Goal: Task Accomplishment & Management: Use online tool/utility

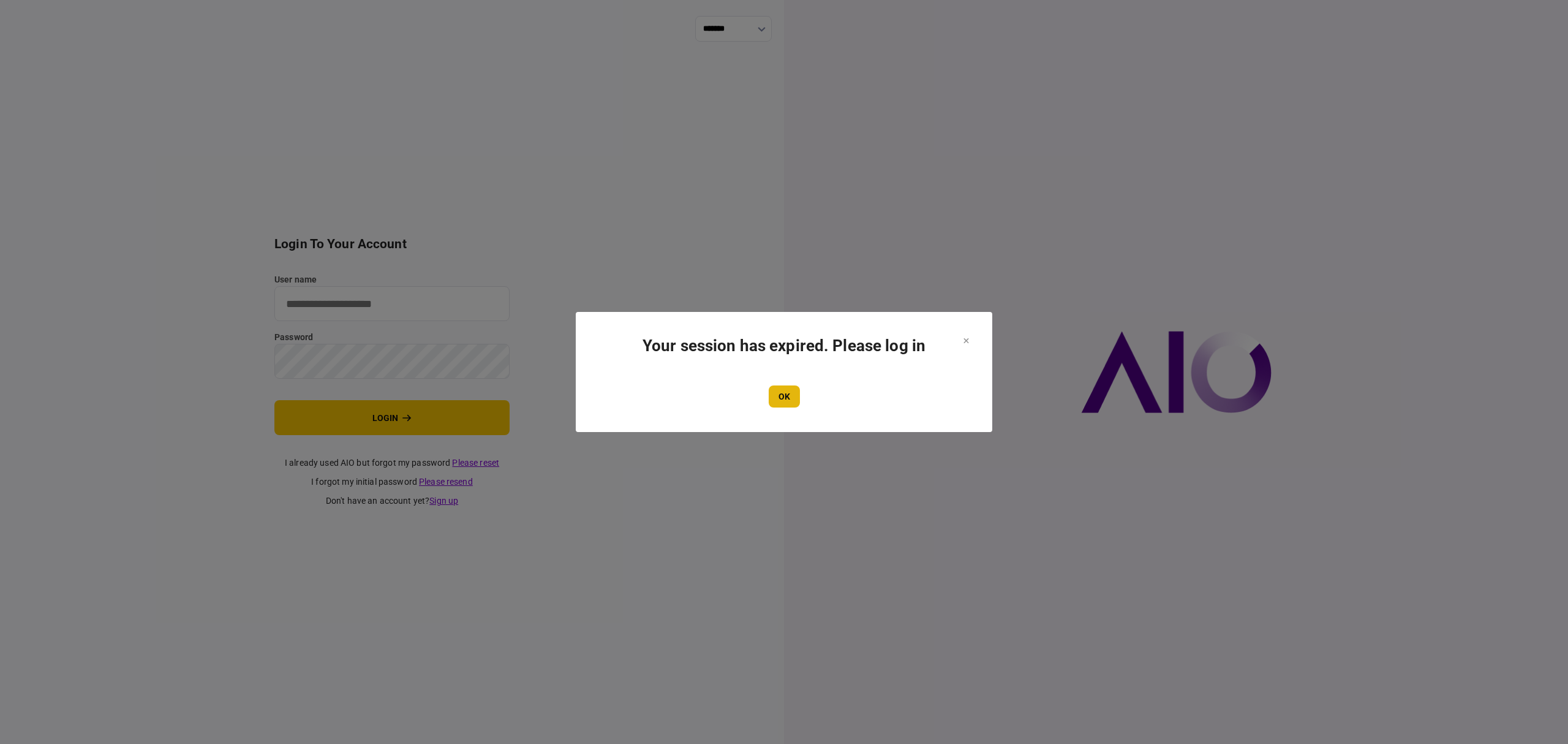
type input "*******"
click at [777, 388] on button "OK" at bounding box center [784, 396] width 31 height 22
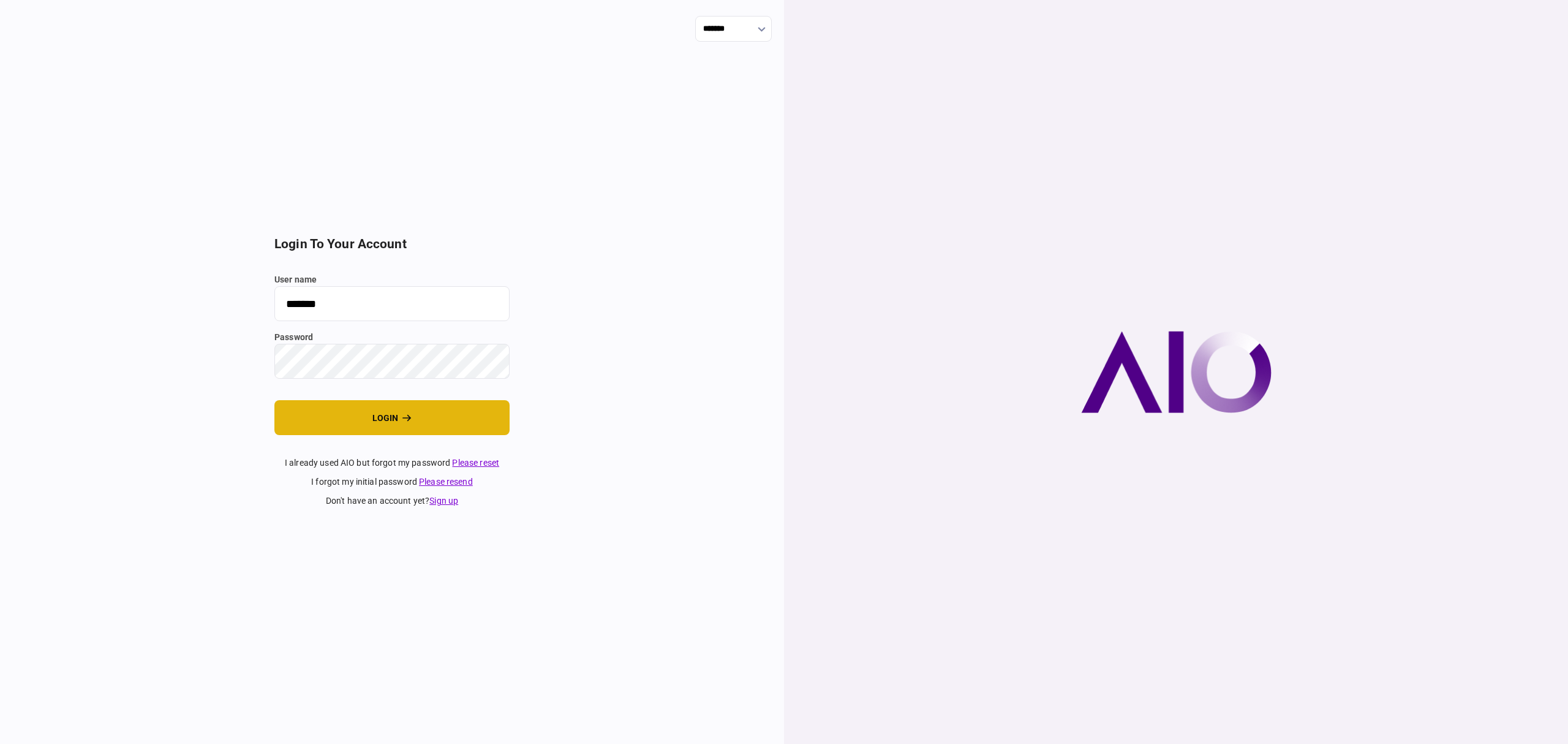
click at [419, 410] on button "login" at bounding box center [392, 417] width 235 height 35
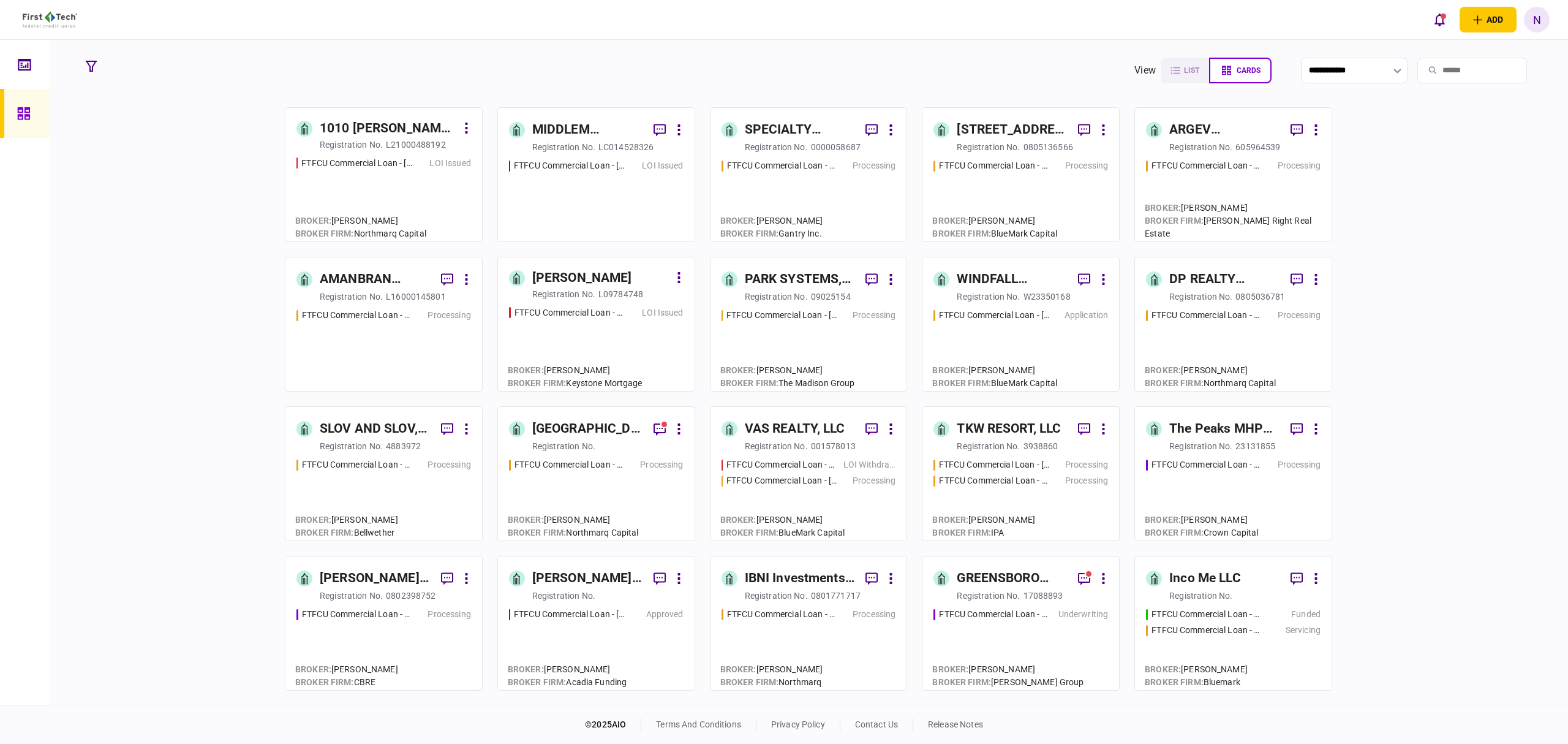
click at [581, 134] on div "MIDDLEM ALLIANCE PLAZA LLC" at bounding box center [588, 130] width 112 height 19
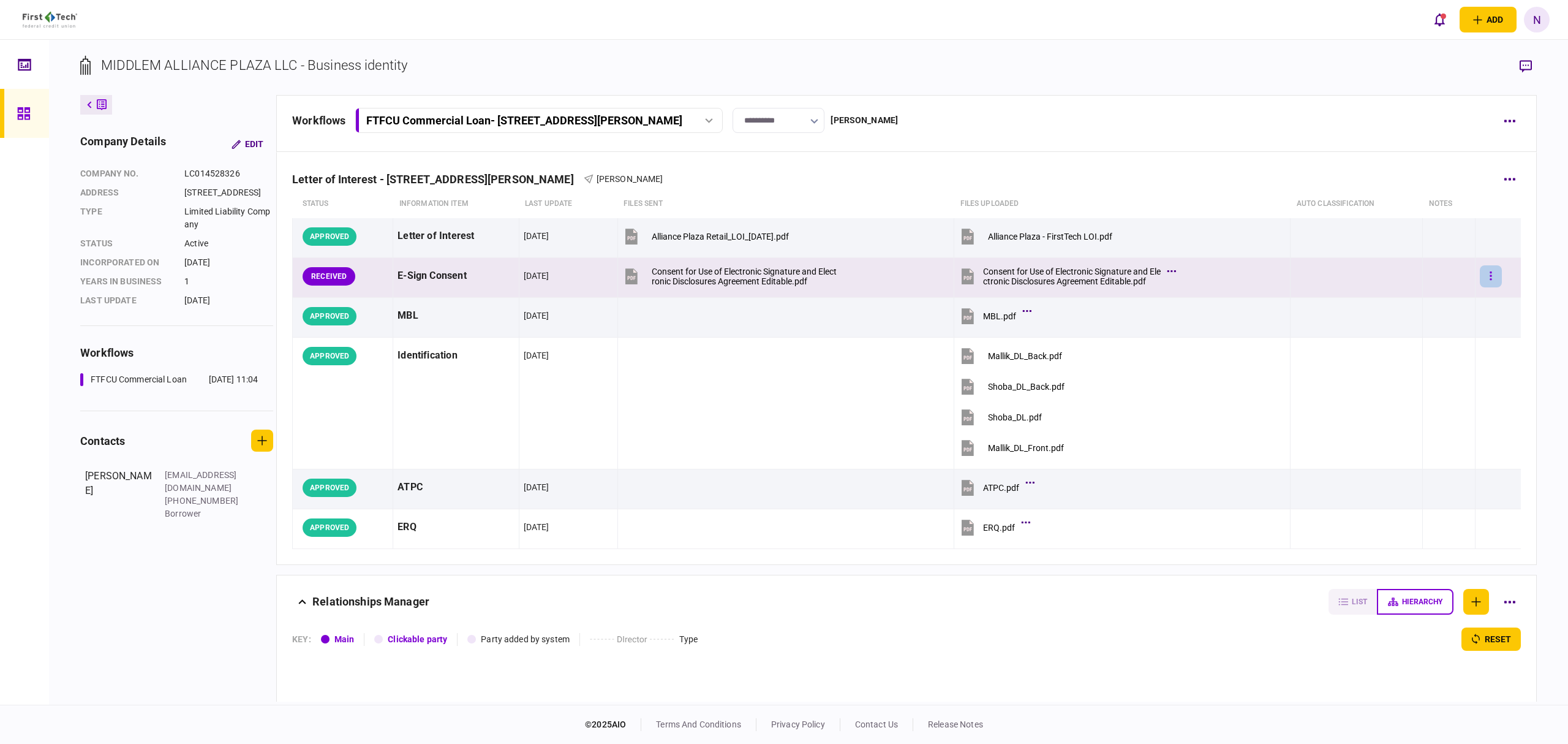
click at [1480, 277] on button "button" at bounding box center [1491, 276] width 22 height 22
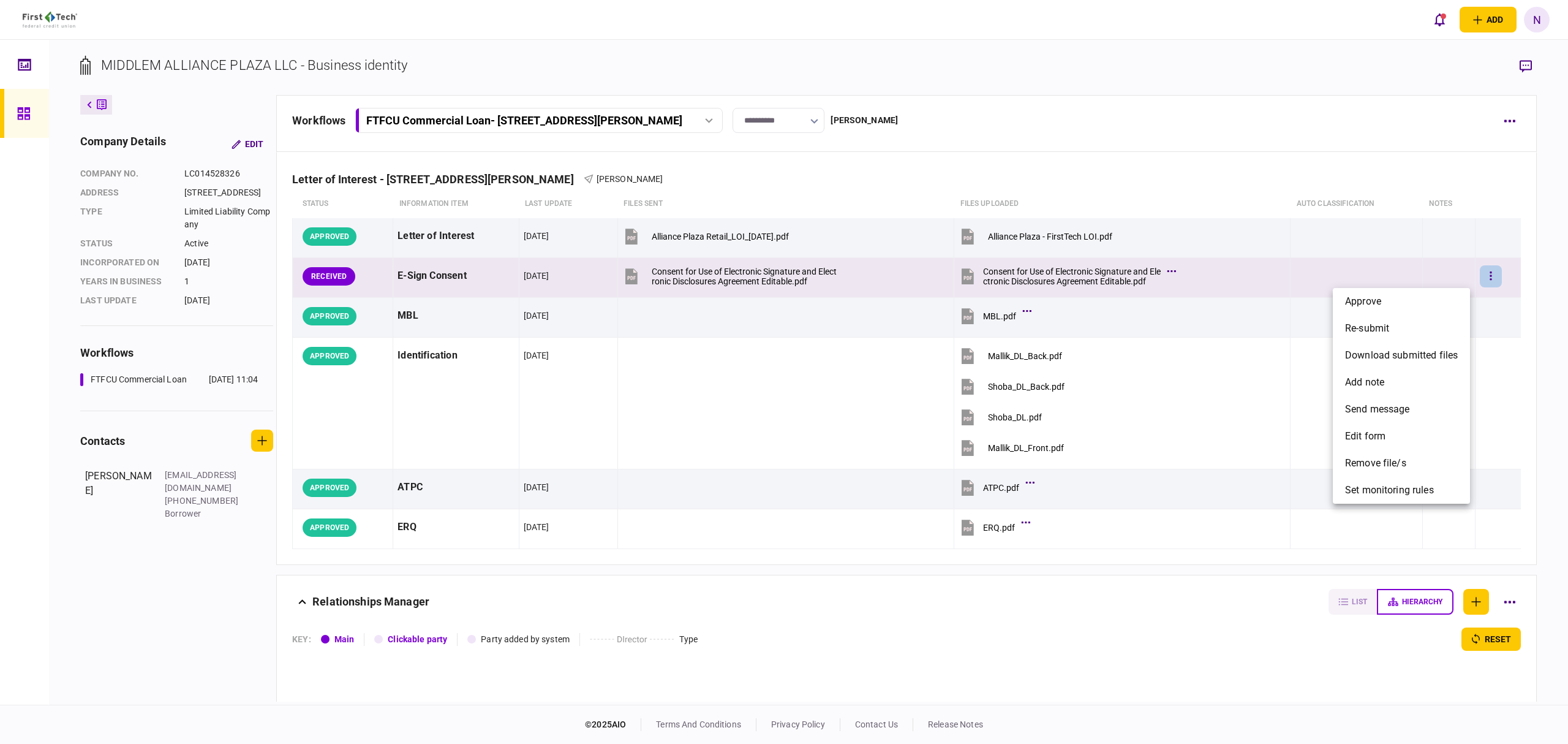
click at [1031, 277] on div at bounding box center [784, 372] width 1568 height 744
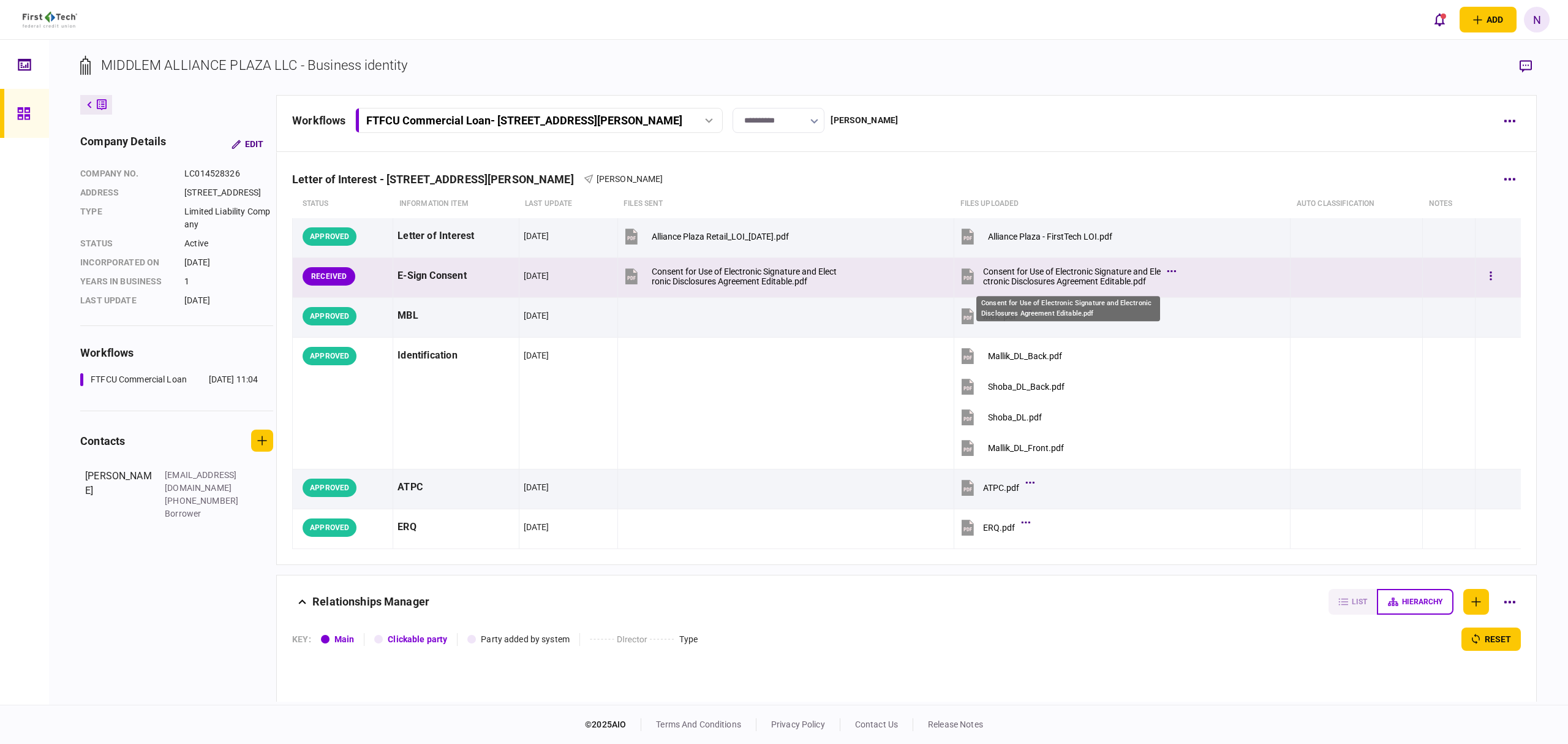
click at [1044, 274] on div "Consent for Use of Electronic Signature and Electronic Disclosures Agreement Ed…" at bounding box center [1071, 276] width 177 height 19
click at [1480, 268] on button "button" at bounding box center [1491, 276] width 22 height 22
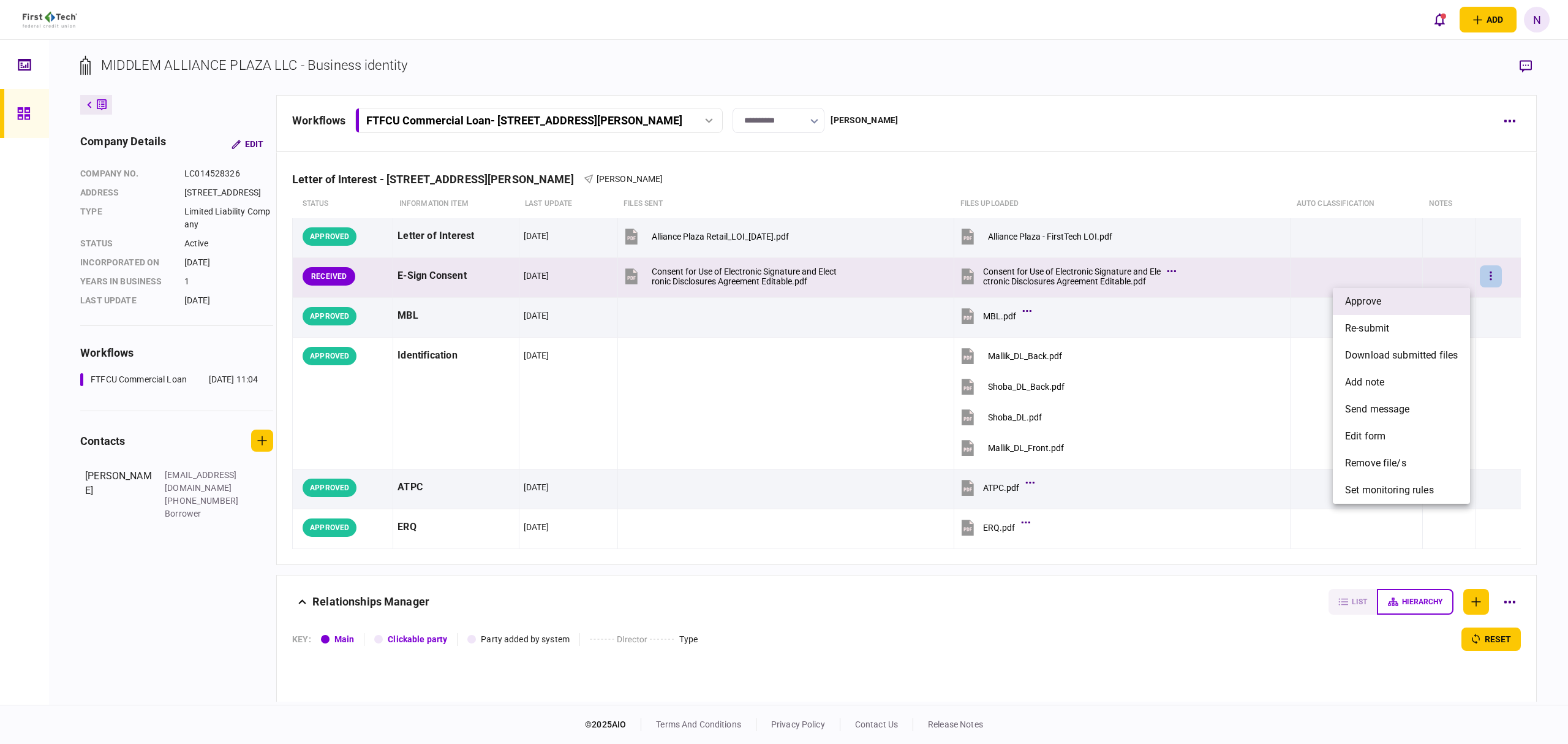
click at [1397, 304] on li "approve" at bounding box center [1402, 301] width 137 height 27
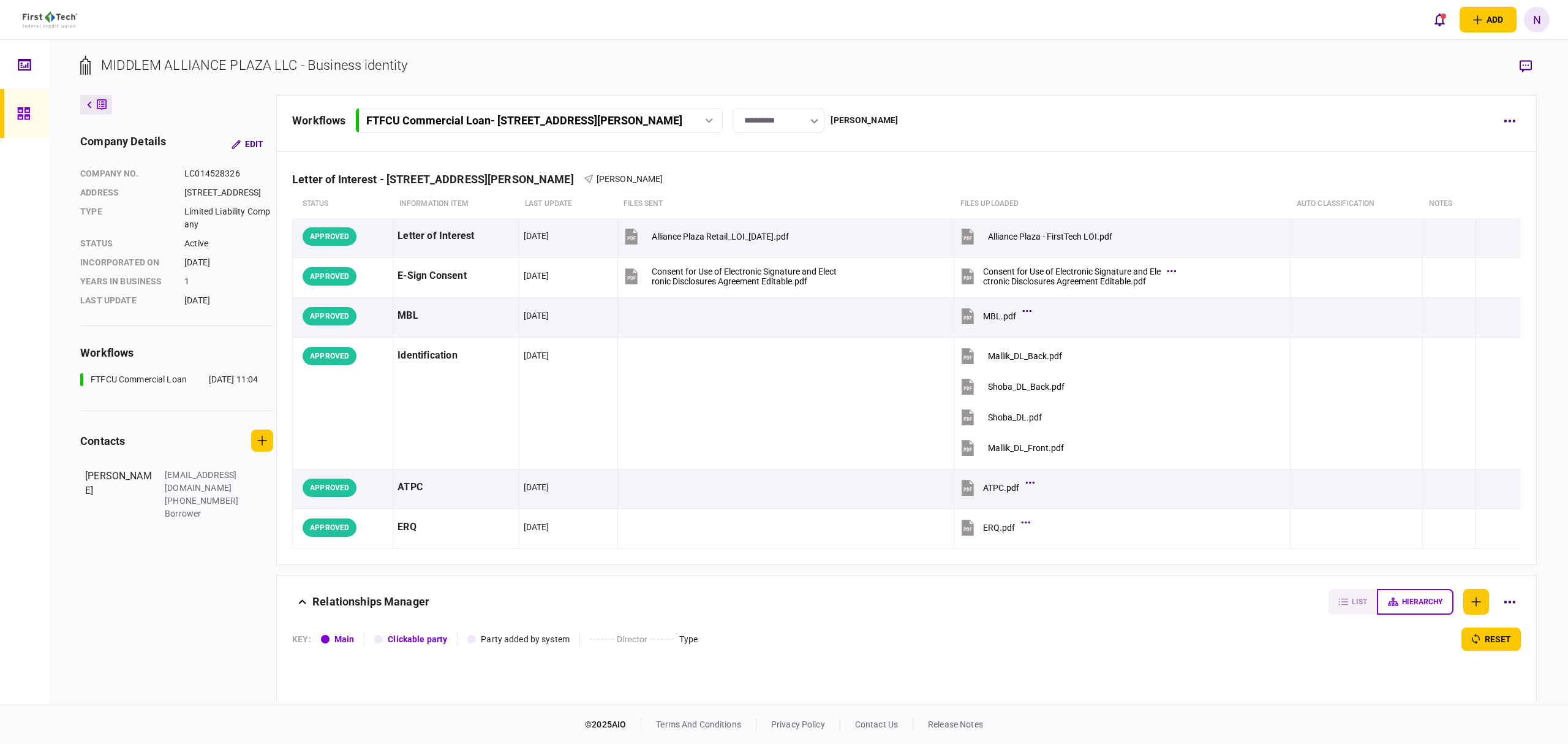
click at [43, 109] on link at bounding box center [25, 114] width 49 height 49
